Goal: Transaction & Acquisition: Purchase product/service

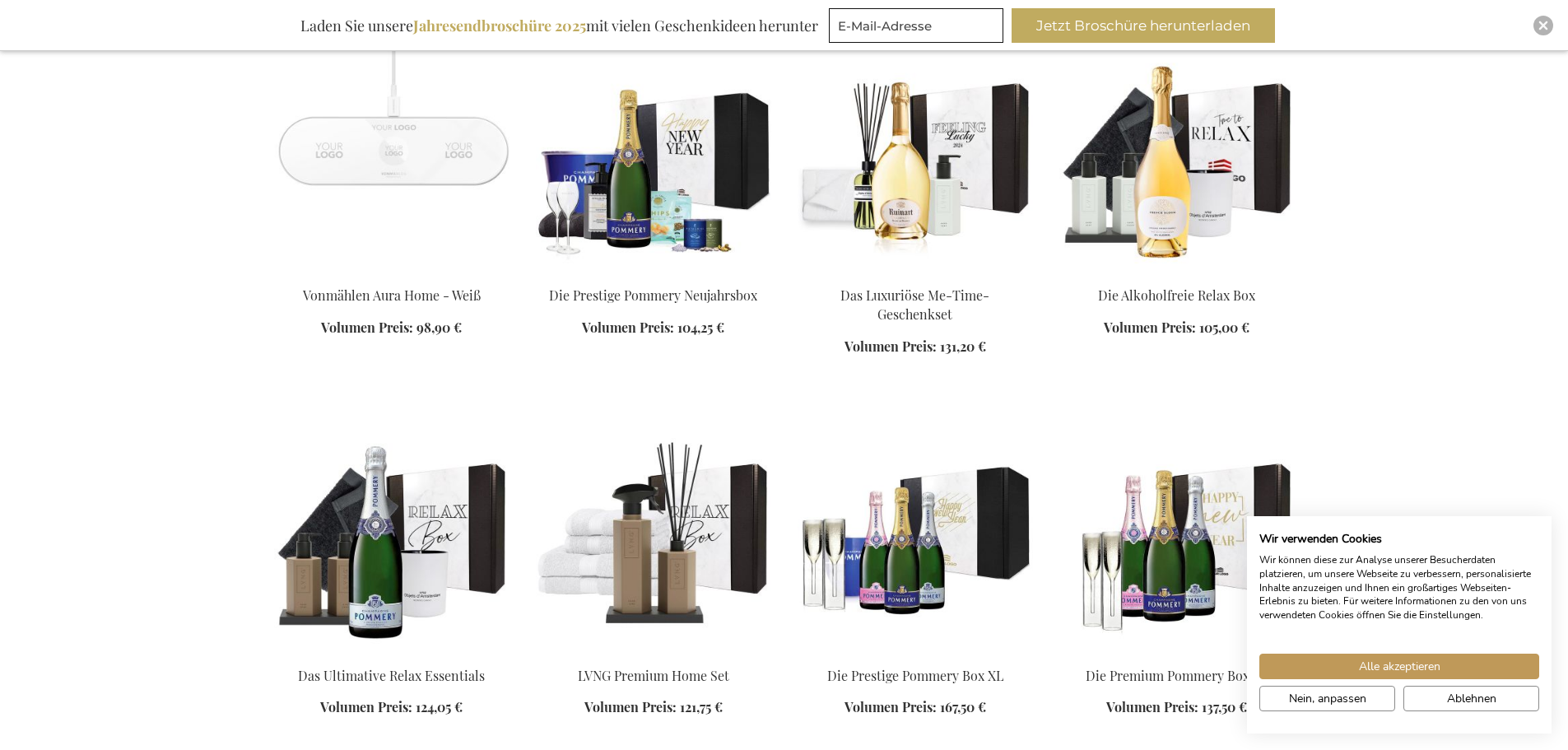
scroll to position [1482, 0]
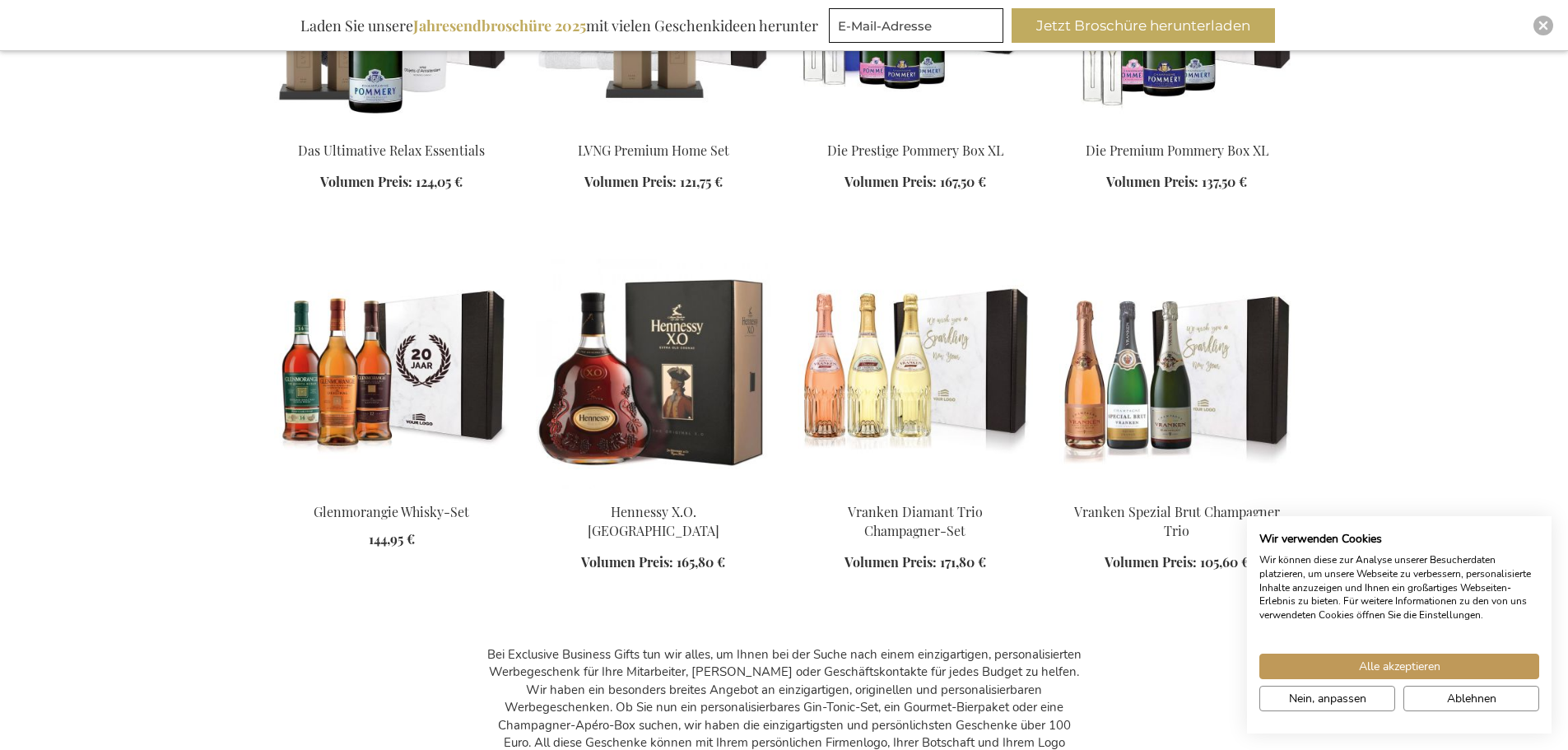
scroll to position [1729, 0]
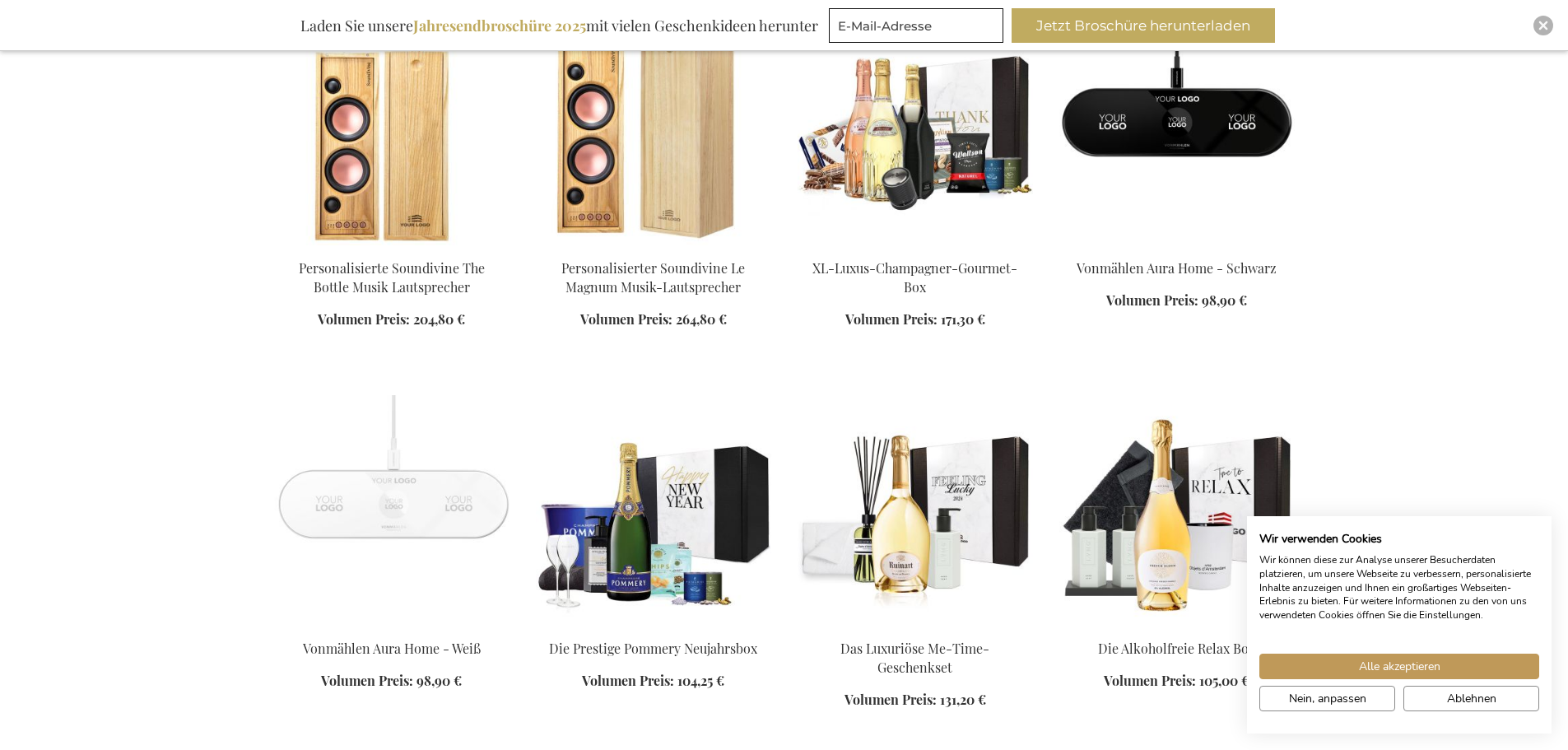
scroll to position [987, 0]
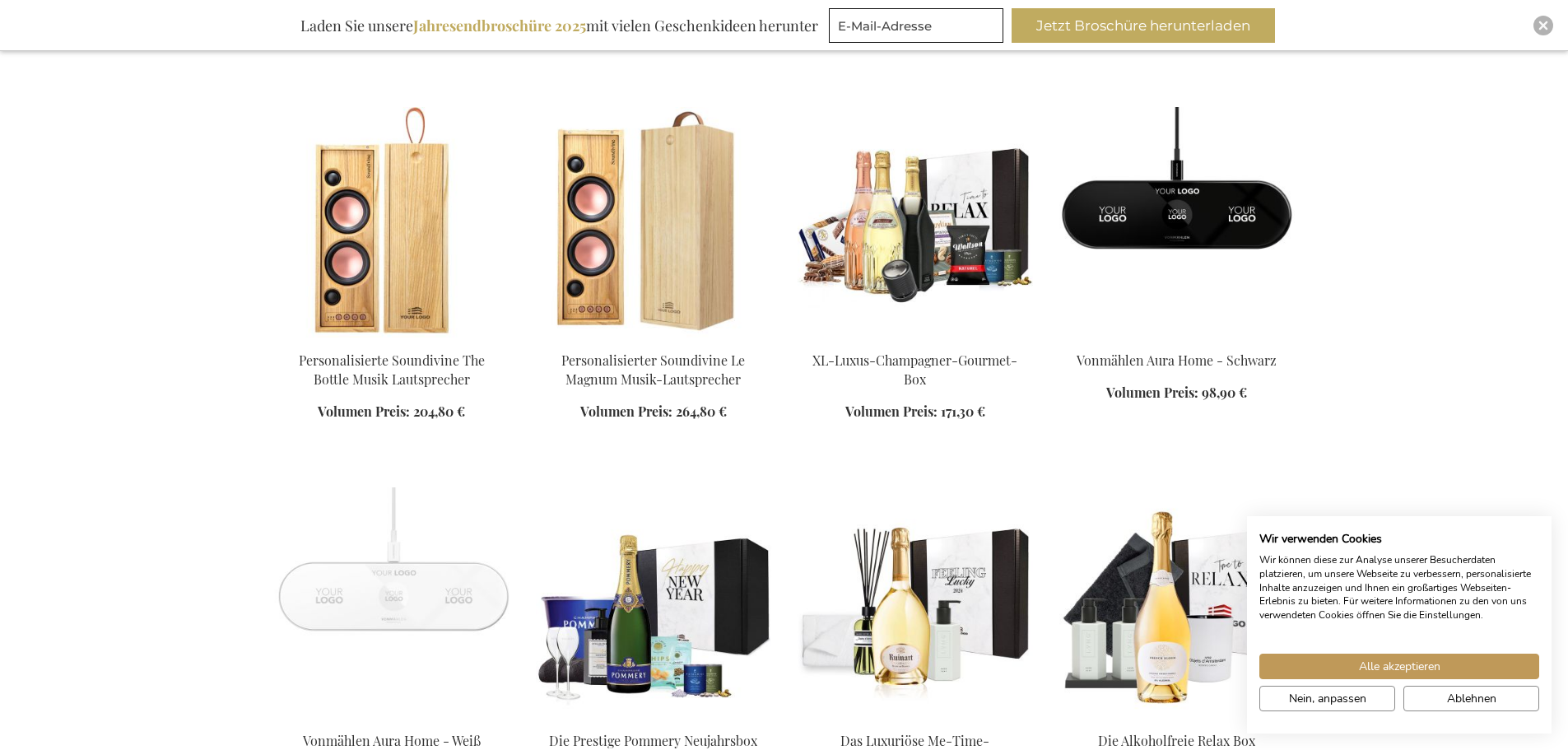
click at [912, 255] on img at bounding box center [915, 222] width 235 height 231
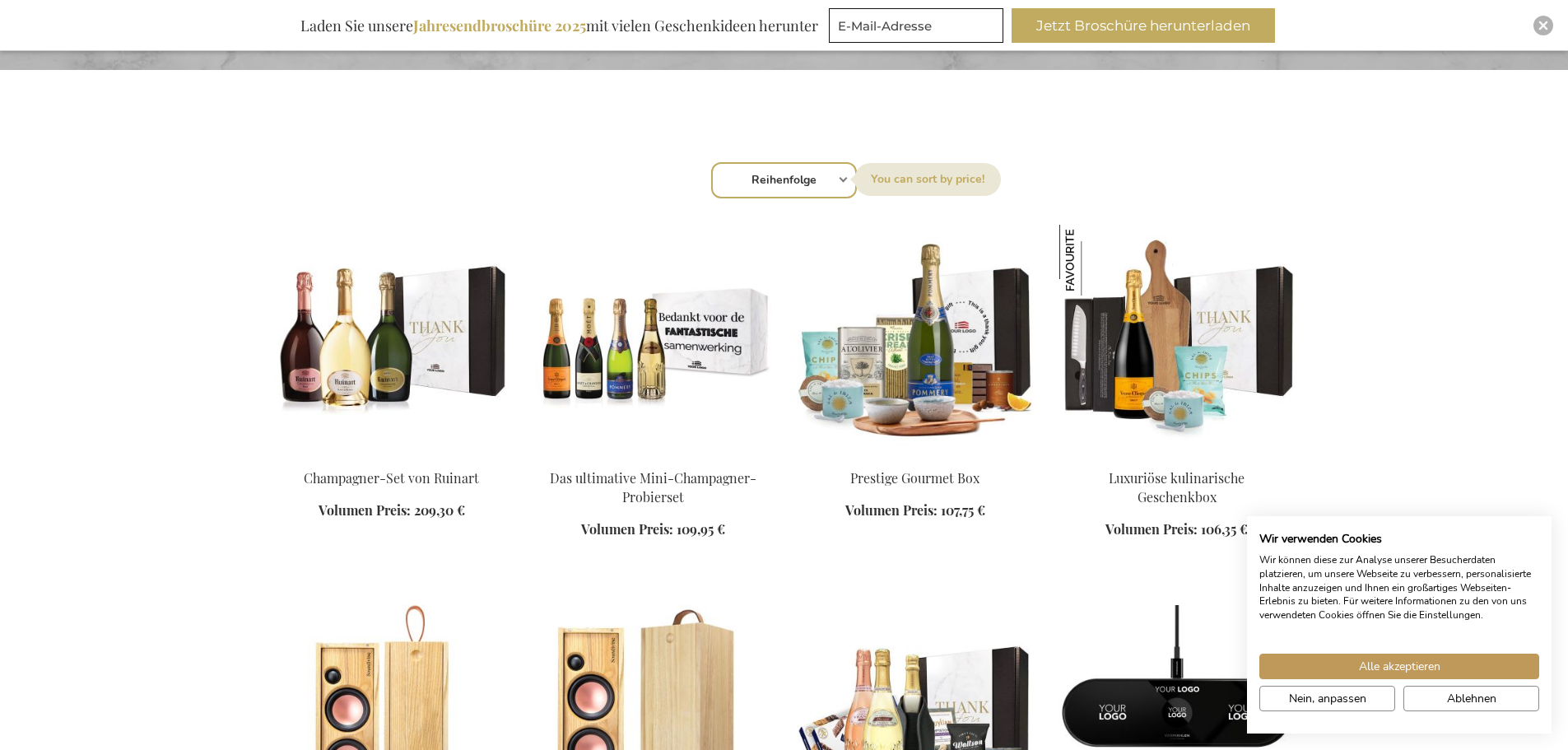
scroll to position [518, 0]
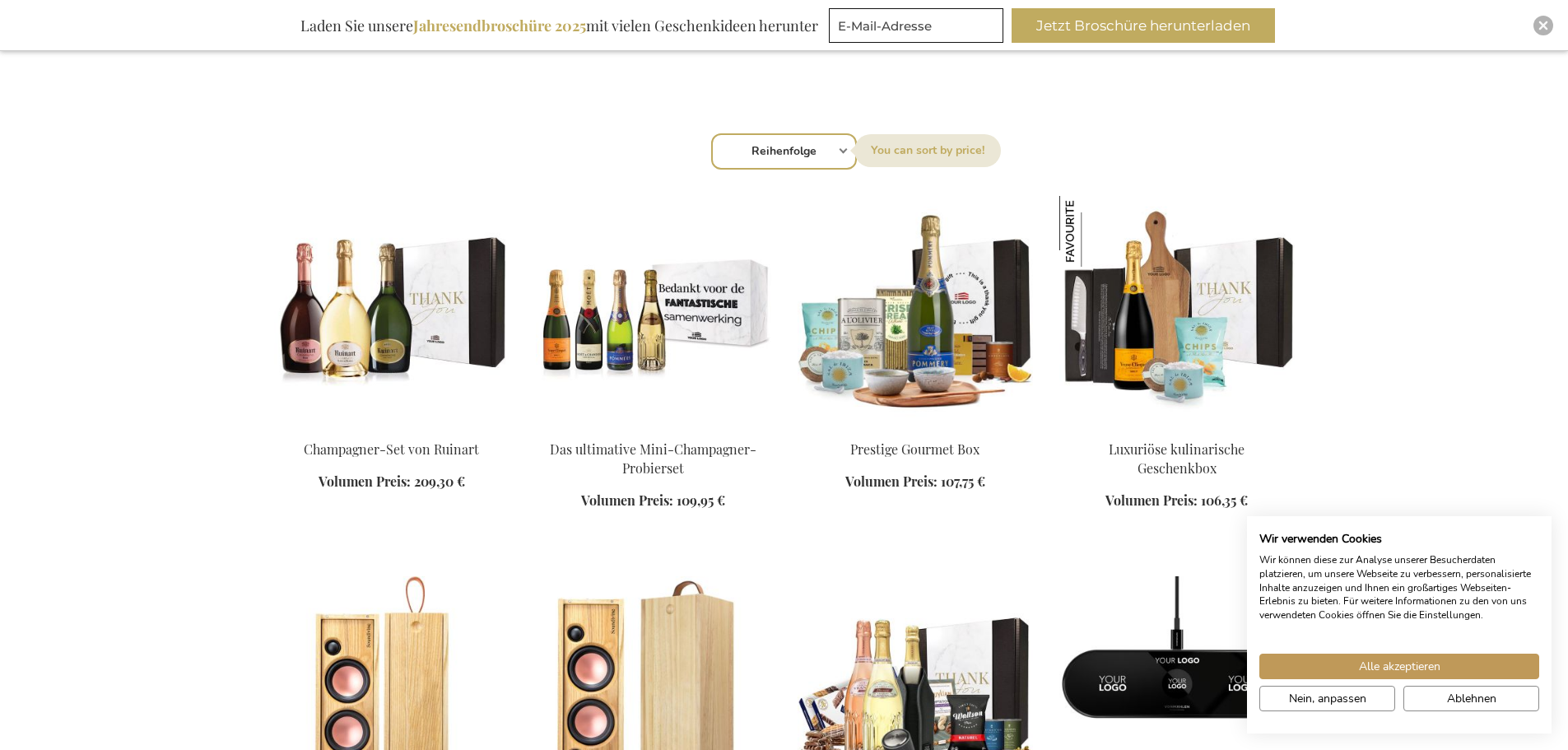
click at [1158, 323] on img at bounding box center [1177, 310] width 235 height 231
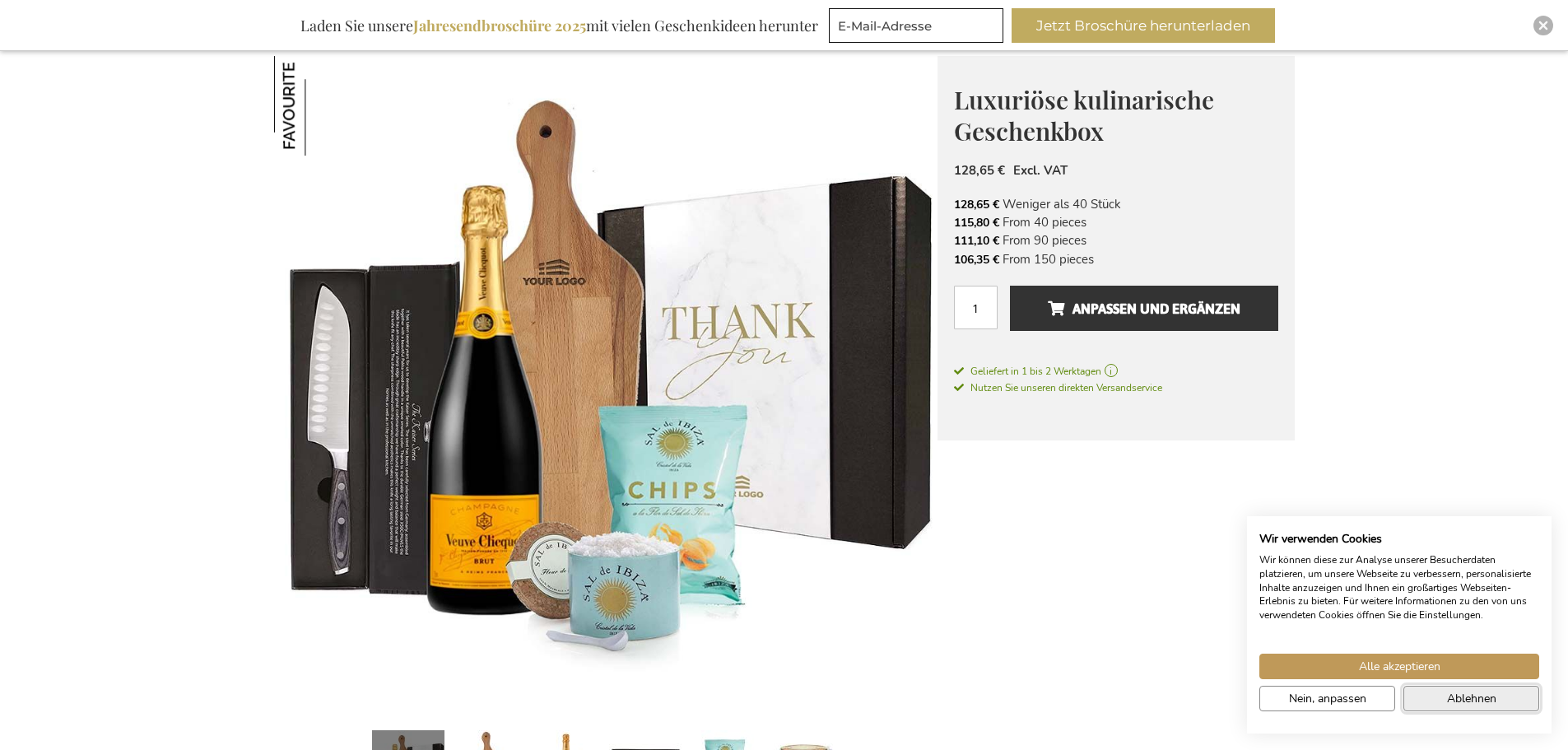
click at [1460, 693] on span "Ablehnen" at bounding box center [1471, 698] width 50 height 18
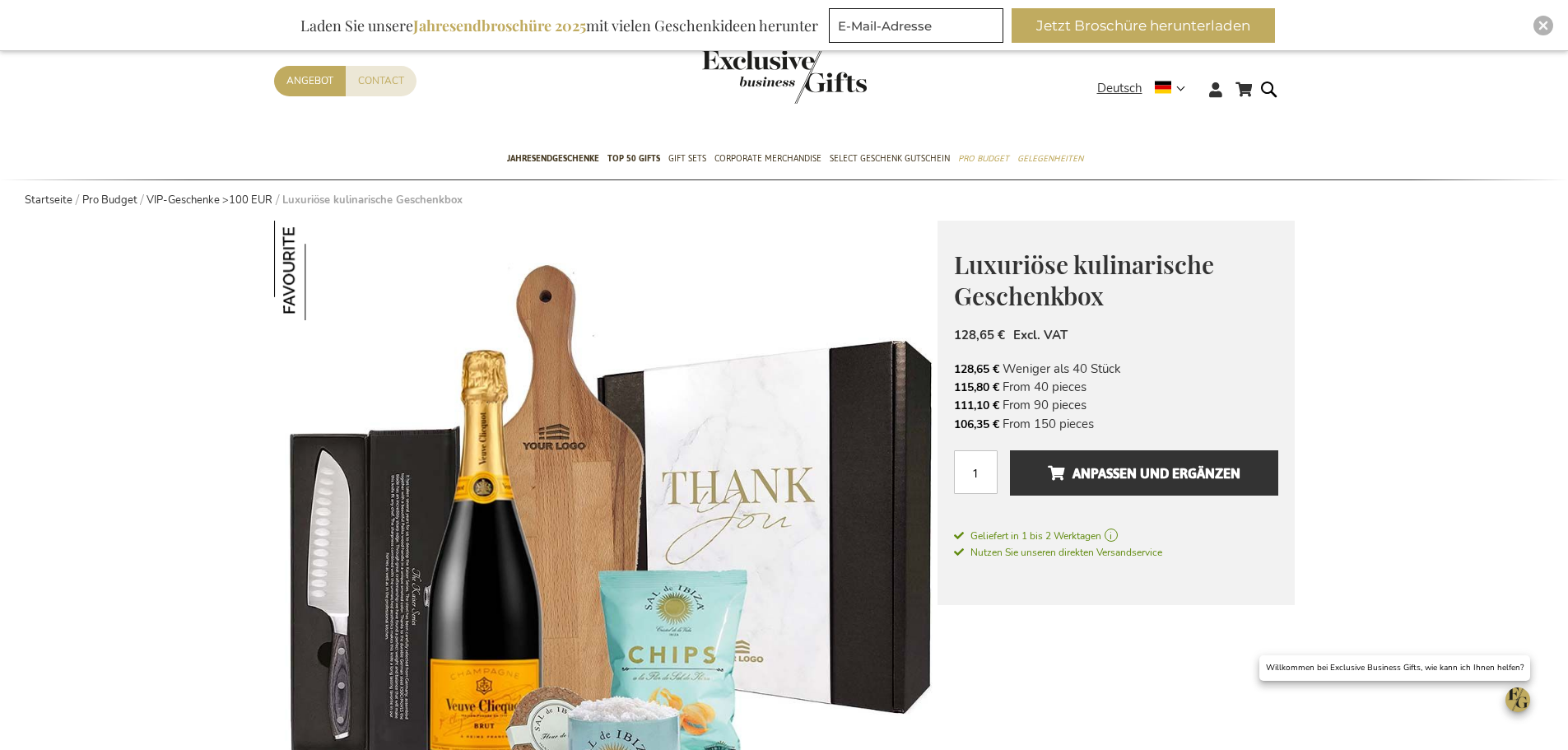
scroll to position [133, 0]
